Goal: Find specific page/section: Find specific page/section

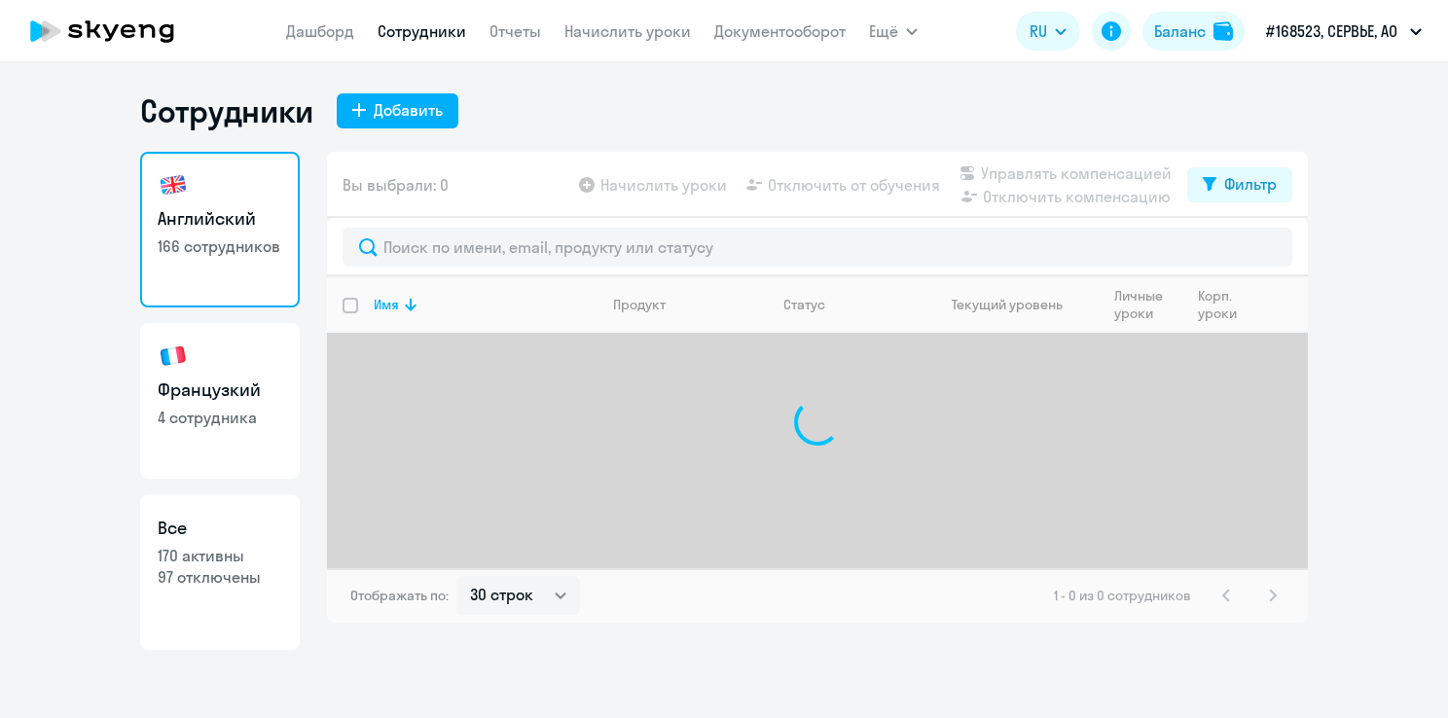
select select "30"
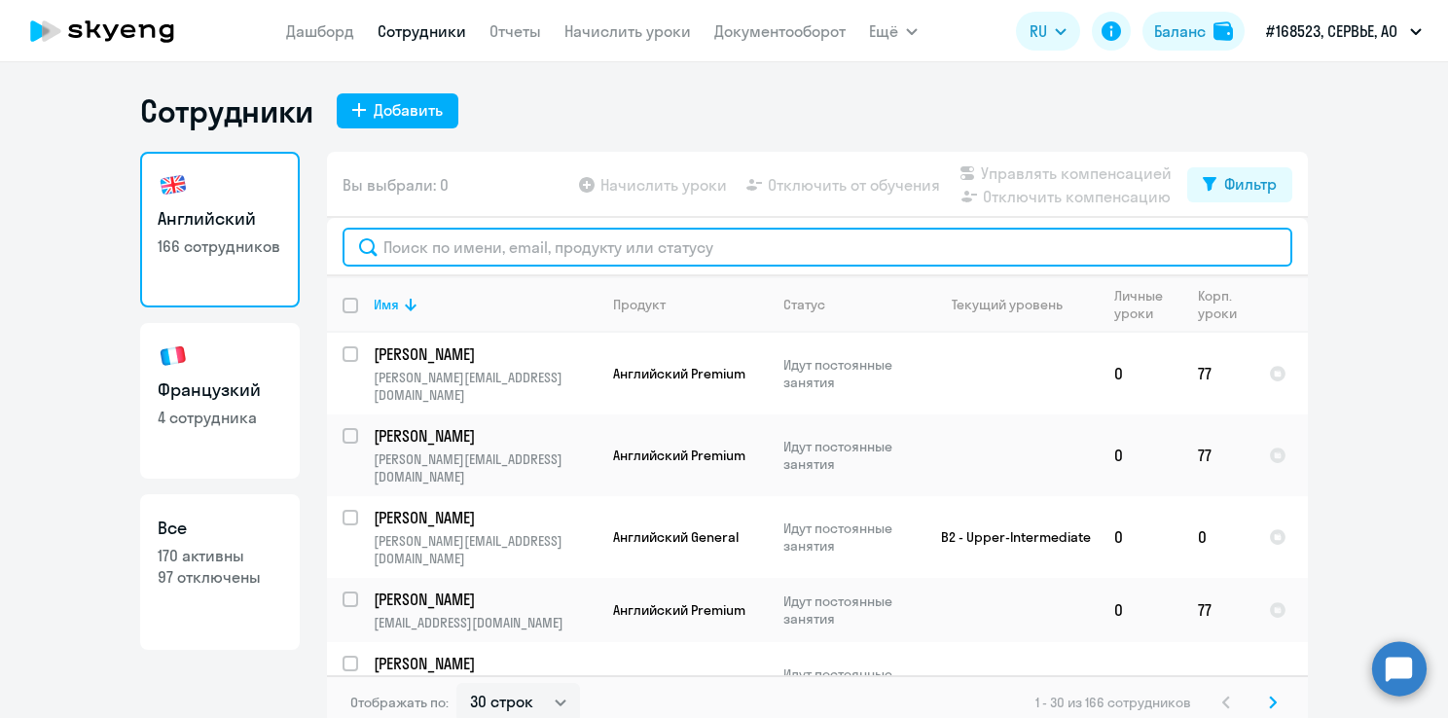
click at [564, 237] on input "text" at bounding box center [816, 247] width 949 height 39
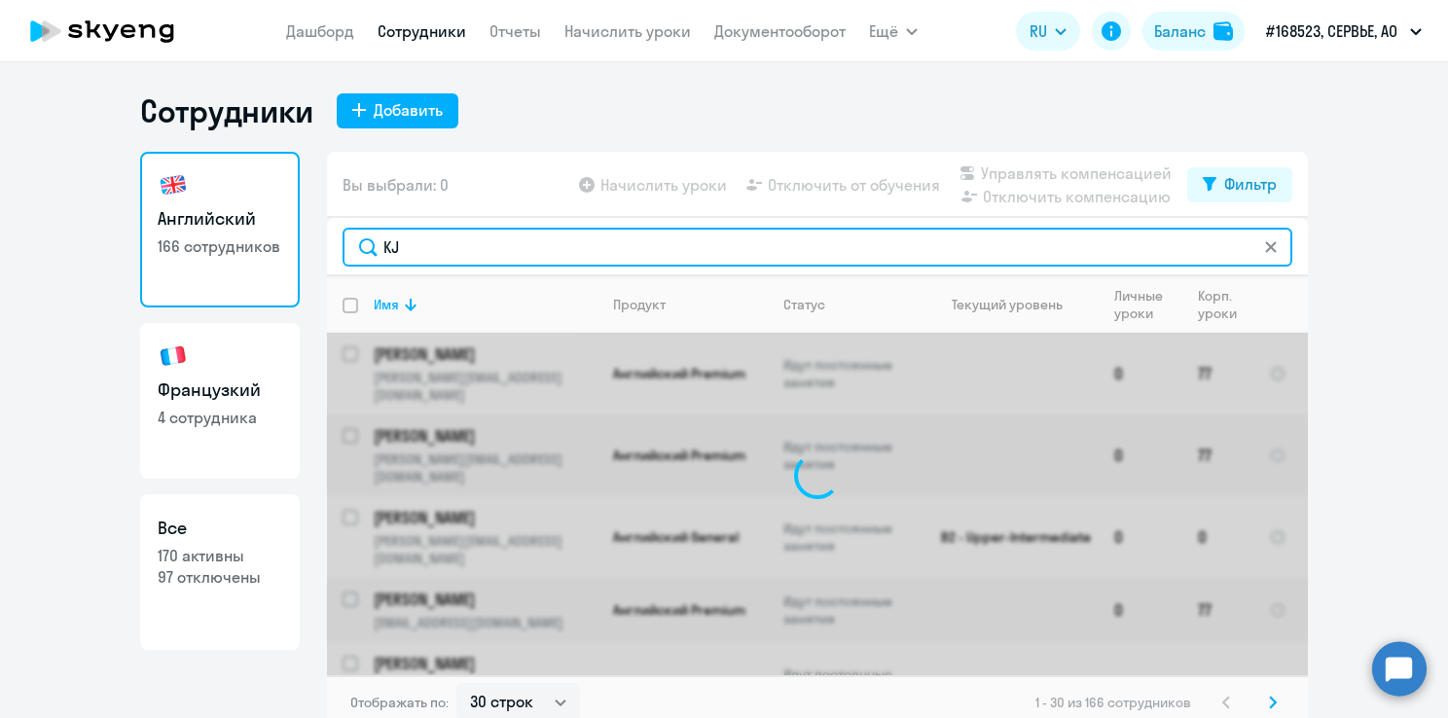
type input "K"
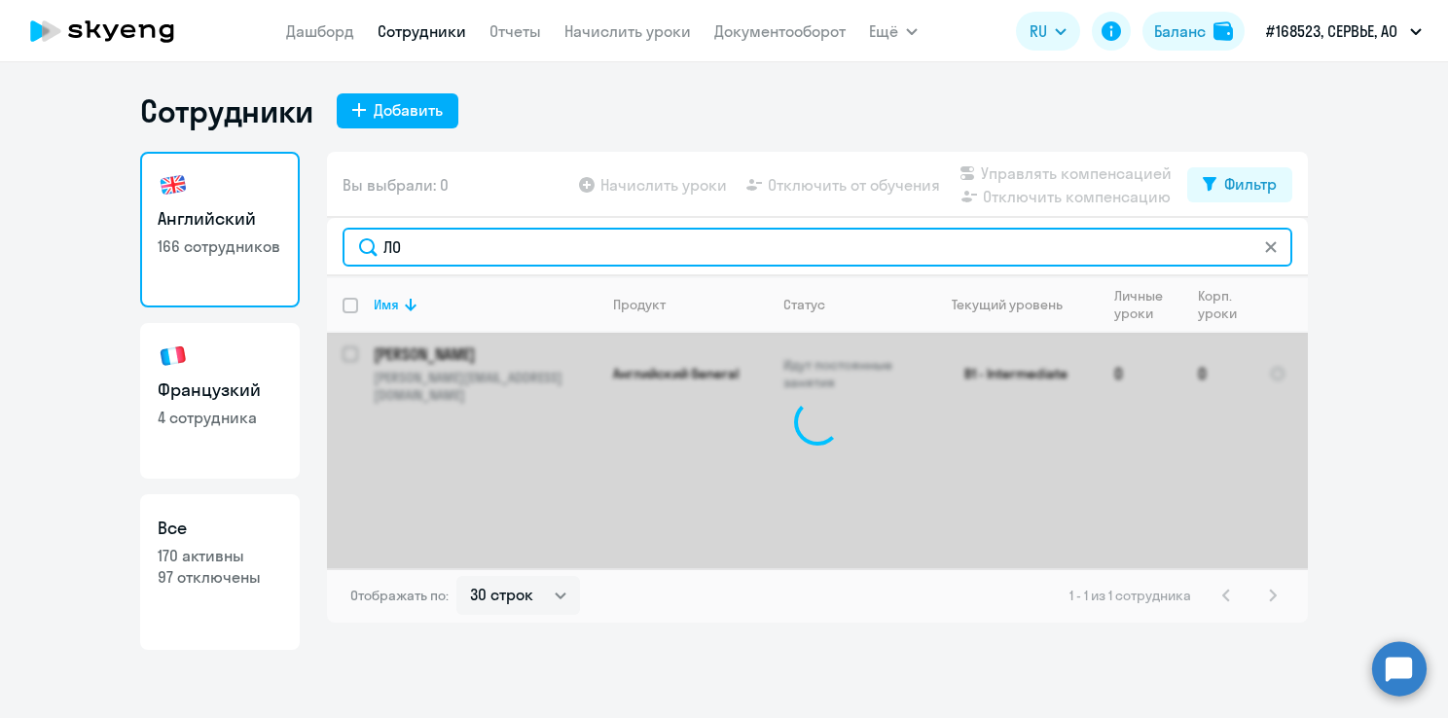
type input "[PERSON_NAME]"
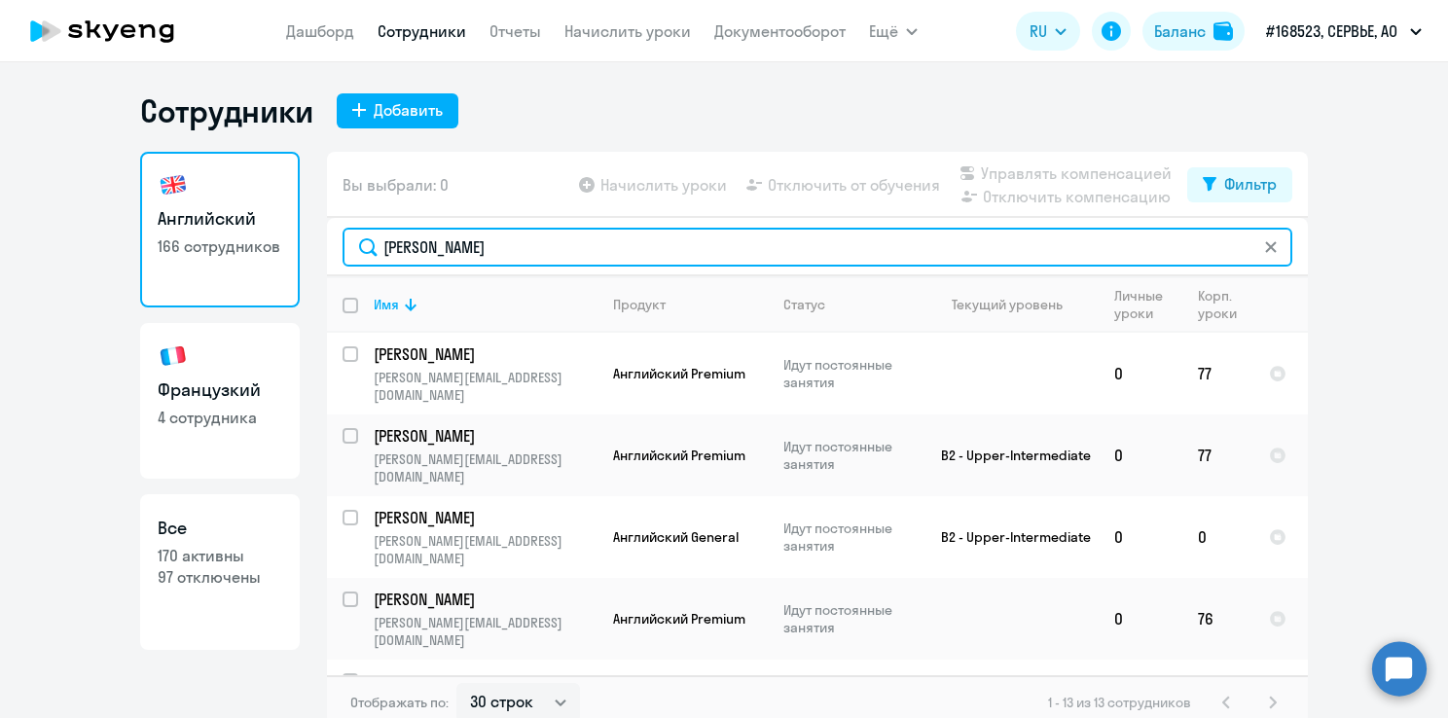
type input "[PERSON_NAME]"
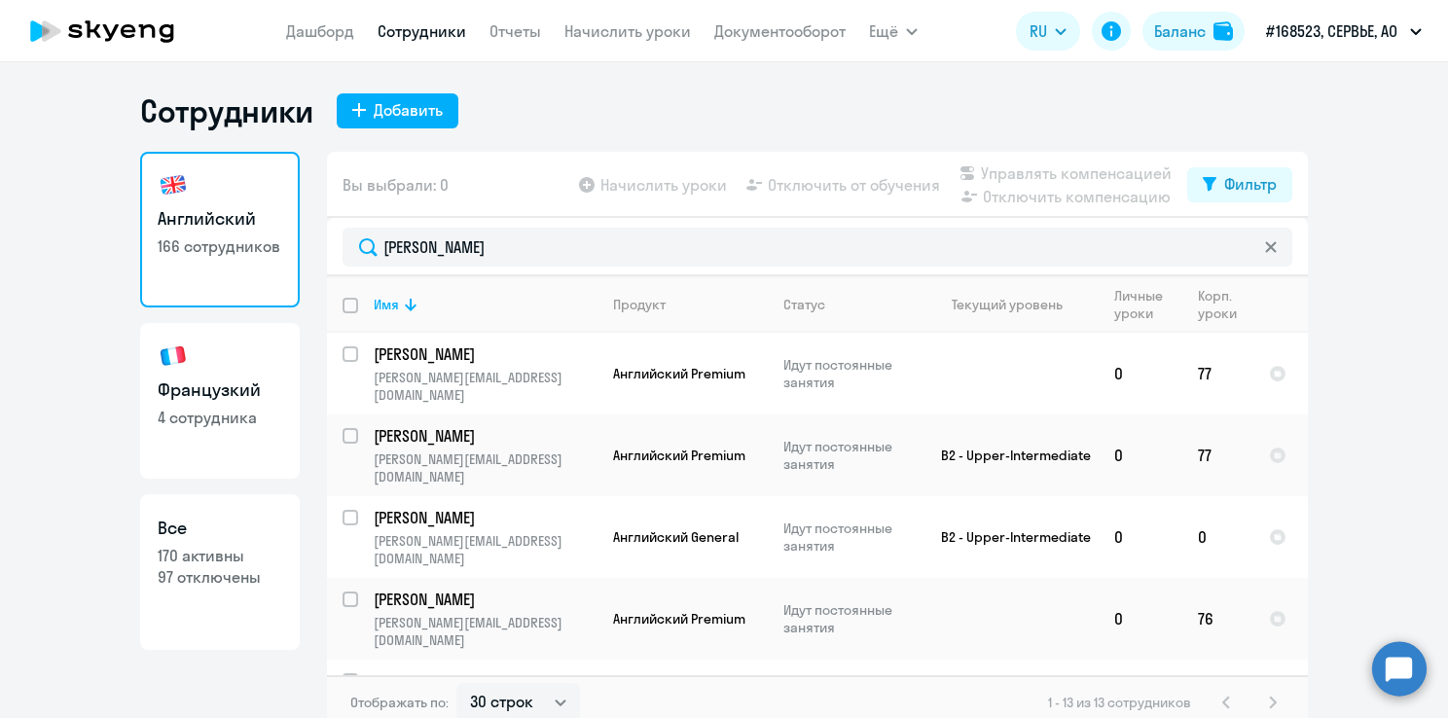
click at [1409, 717] on html "[PERSON_NAME] Отчеты Начислить уроки Документооборот Ещё Дашборд Сотрудники Отч…" at bounding box center [724, 359] width 1448 height 718
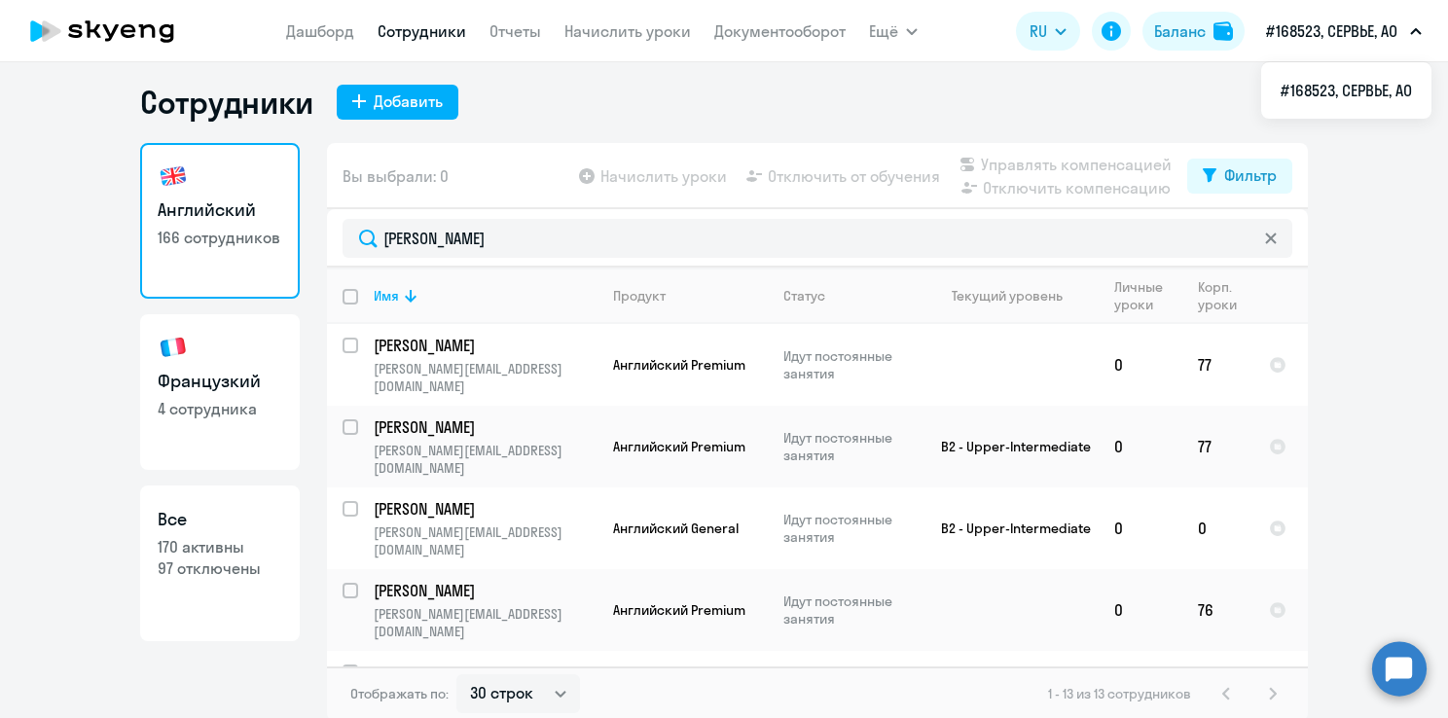
scroll to position [12, 0]
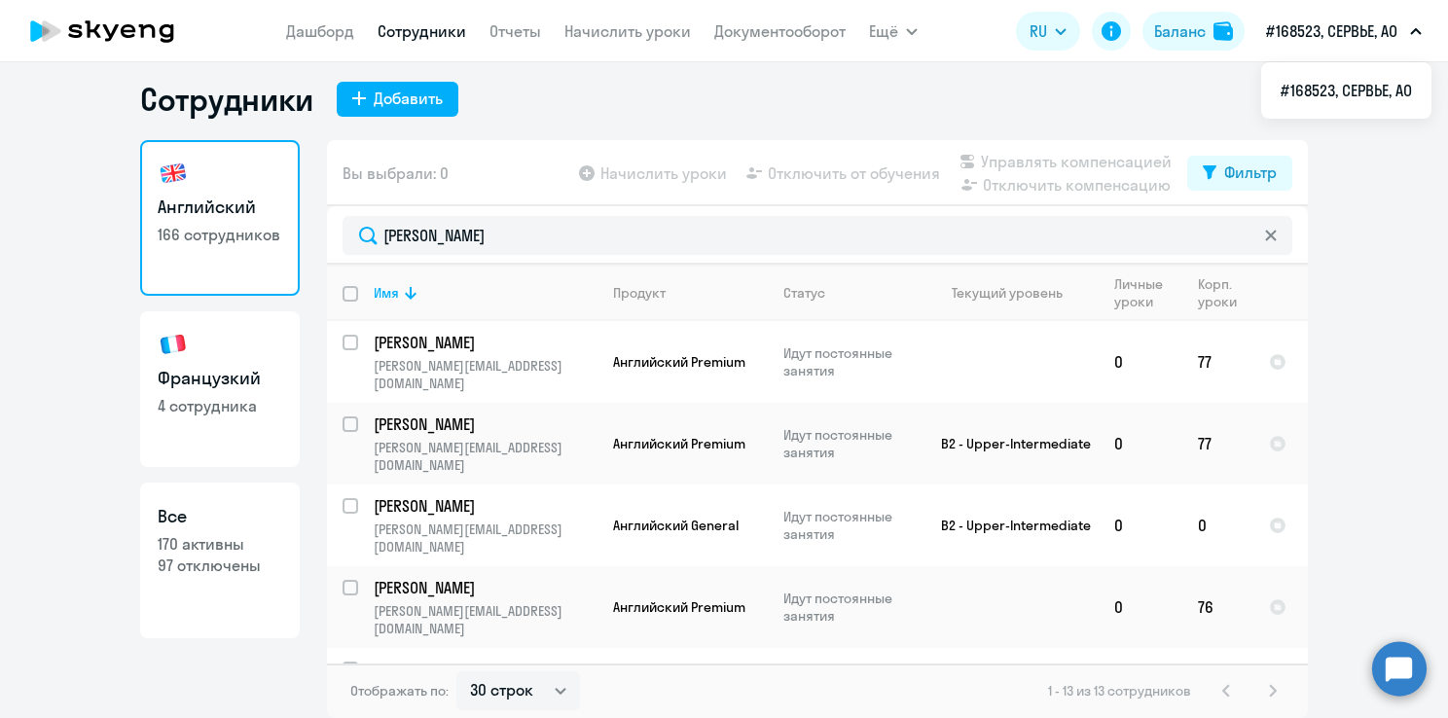
click at [219, 529] on link "Все 170 активны 97 отключены" at bounding box center [220, 561] width 160 height 156
select select "30"
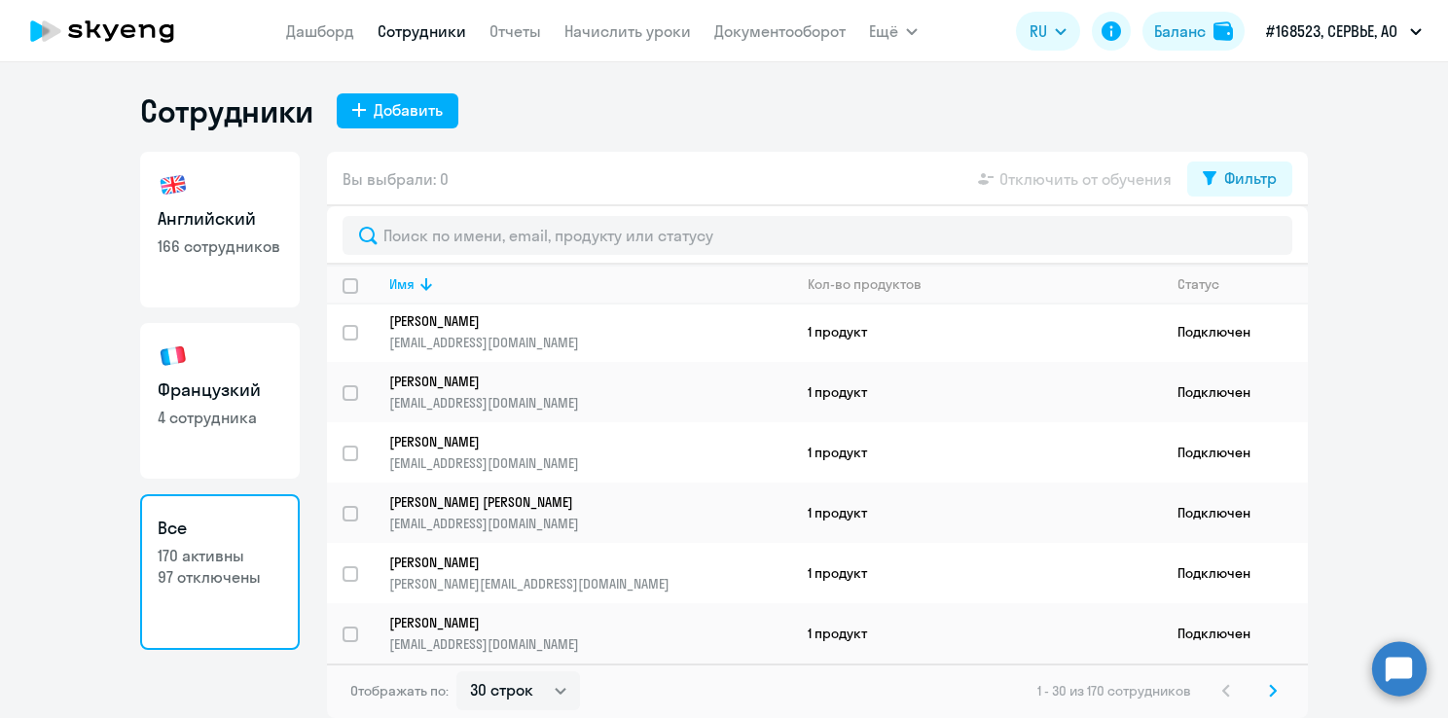
scroll to position [1472, 0]
click at [198, 375] on link "Французкий 4 сотрудника" at bounding box center [220, 401] width 160 height 156
select select "30"
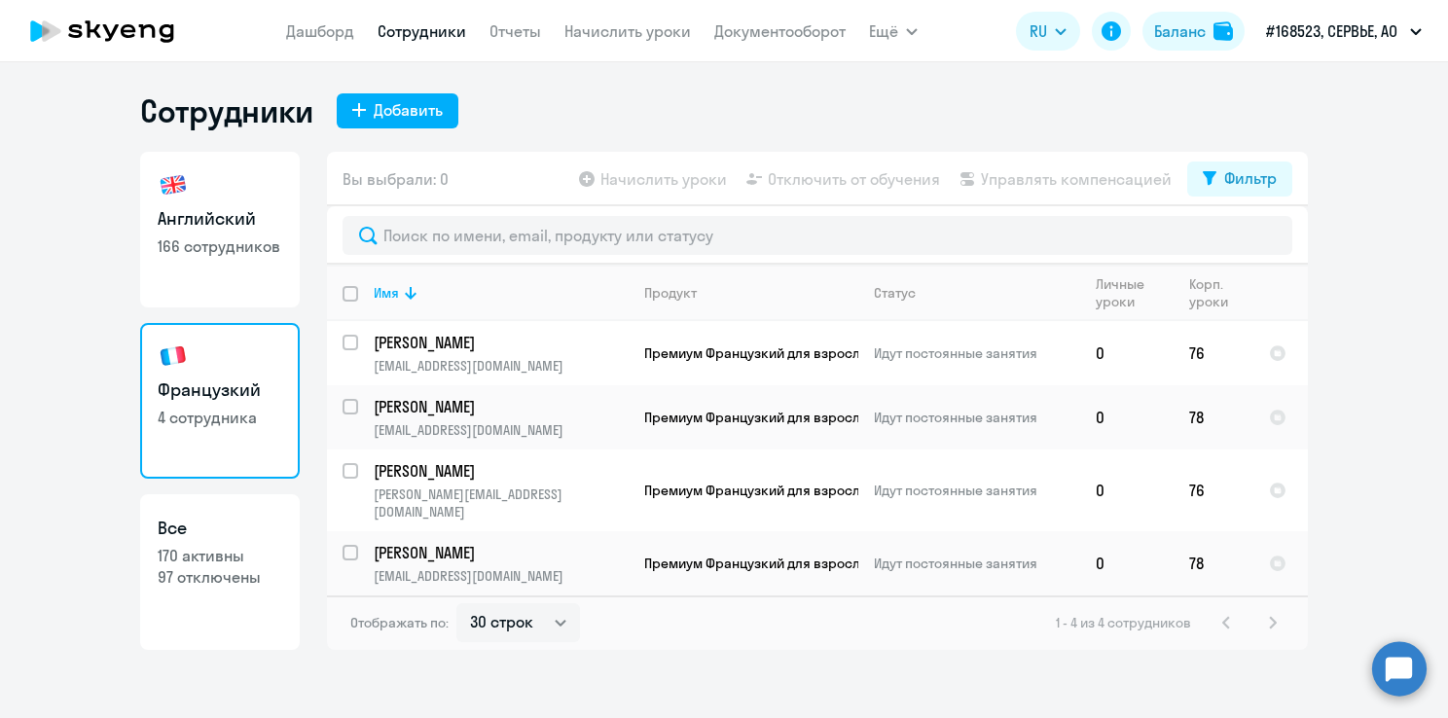
click at [31, 305] on ng-component "Сотрудники Добавить Английский 166 сотрудников [DEMOGRAPHIC_DATA] 4 сотрудника …" at bounding box center [724, 370] width 1448 height 558
